Goal: Task Accomplishment & Management: Use online tool/utility

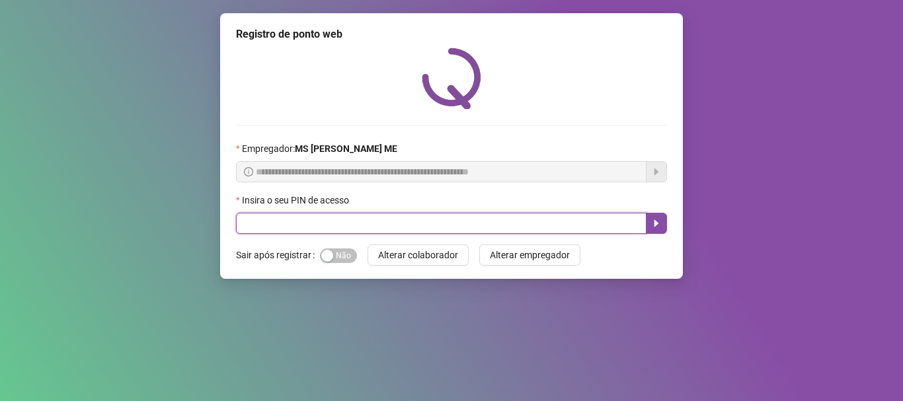
click at [350, 226] on input "text" at bounding box center [441, 223] width 410 height 21
type input "*****"
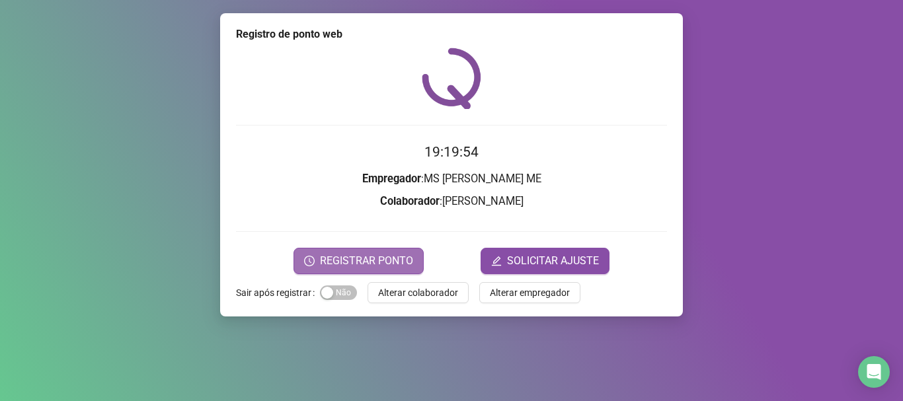
click at [393, 263] on span "REGISTRAR PONTO" at bounding box center [366, 261] width 93 height 16
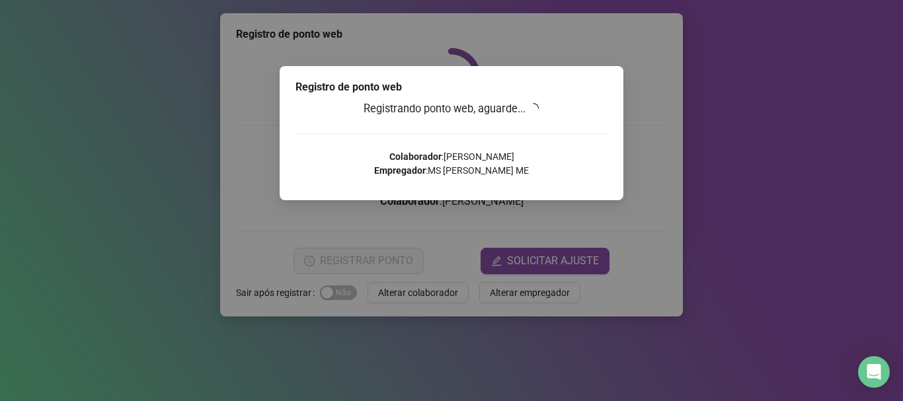
click at [393, 263] on div "Registro de ponto web Registrando ponto web, aguarde... Colaborador : MARIA ROS…" at bounding box center [451, 200] width 903 height 401
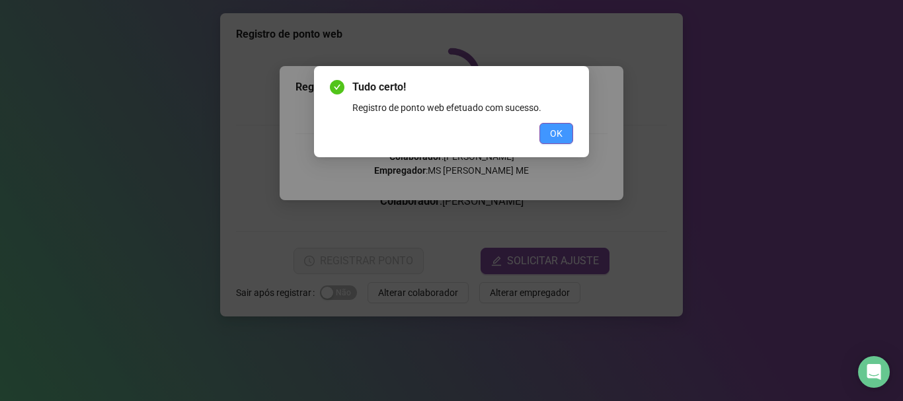
click at [554, 138] on span "OK" at bounding box center [556, 133] width 13 height 15
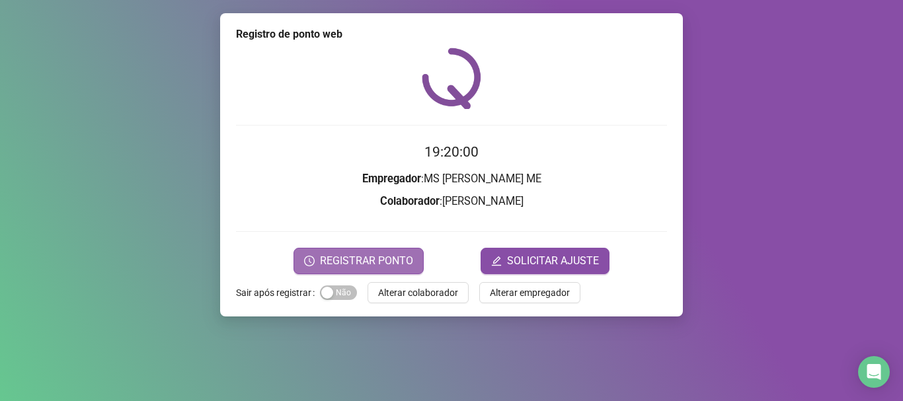
click at [384, 254] on span "REGISTRAR PONTO" at bounding box center [366, 261] width 93 height 16
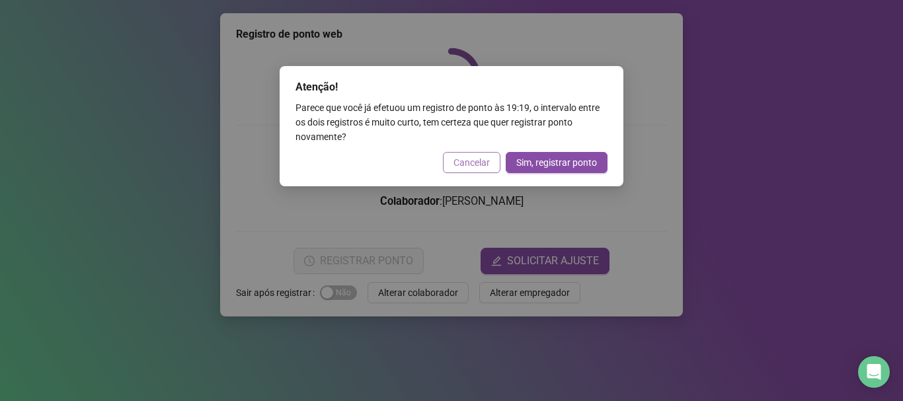
click at [474, 168] on span "Cancelar" at bounding box center [471, 162] width 36 height 15
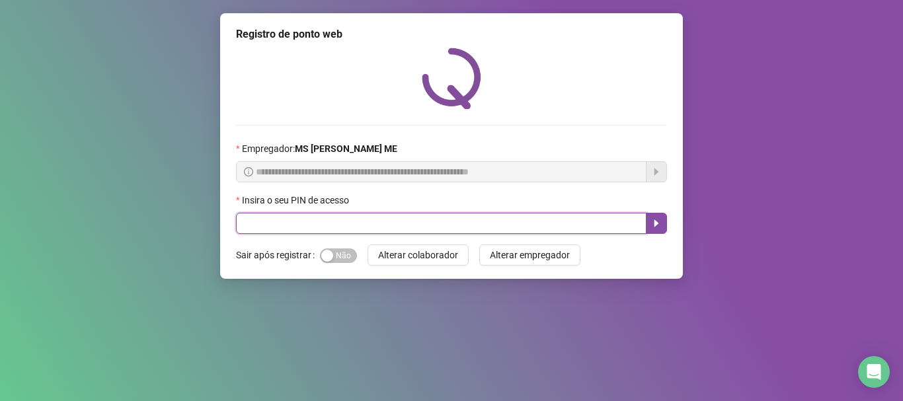
click at [488, 222] on input "text" at bounding box center [441, 223] width 410 height 21
type input "*****"
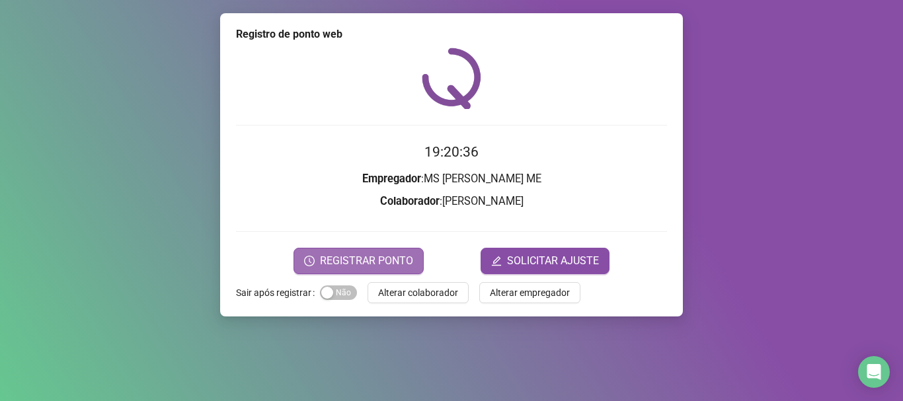
click at [404, 260] on span "REGISTRAR PONTO" at bounding box center [366, 261] width 93 height 16
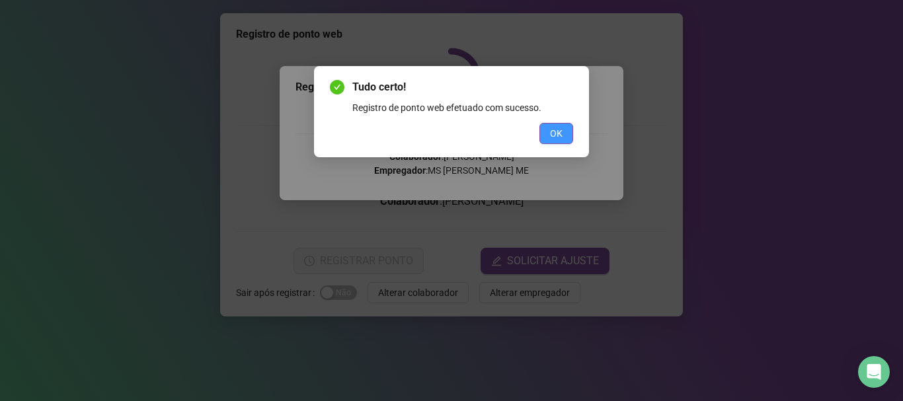
click at [552, 137] on span "OK" at bounding box center [556, 133] width 13 height 15
